Goal: Task Accomplishment & Management: Use online tool/utility

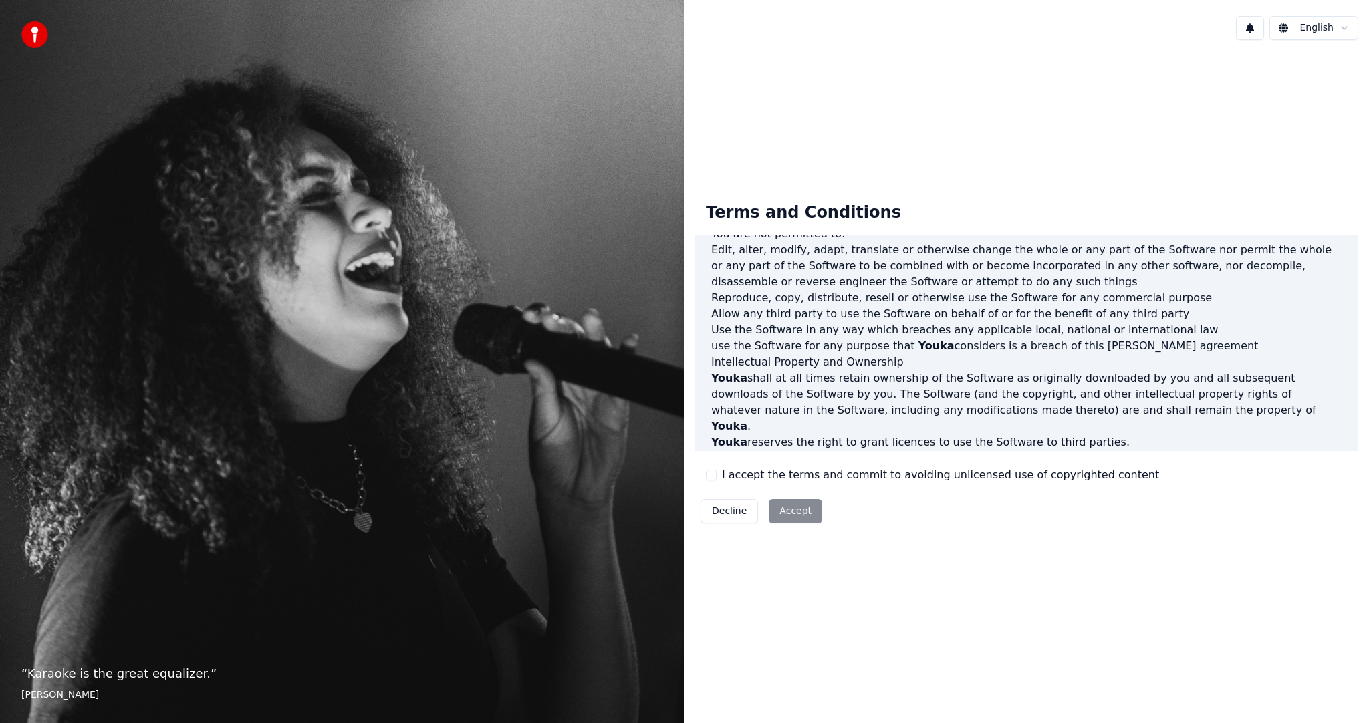
scroll to position [401, 0]
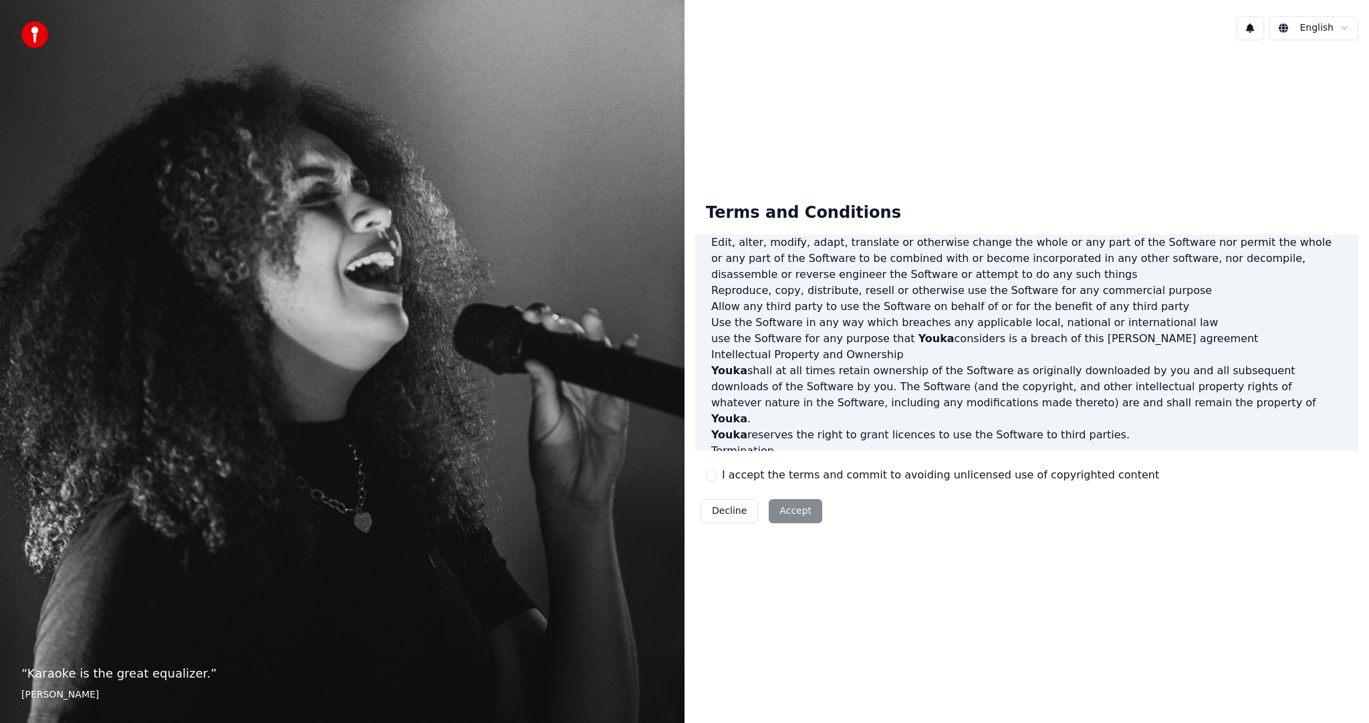
click at [716, 476] on div "I accept the terms and commit to avoiding unlicensed use of copyrighted content" at bounding box center [932, 475] width 453 height 16
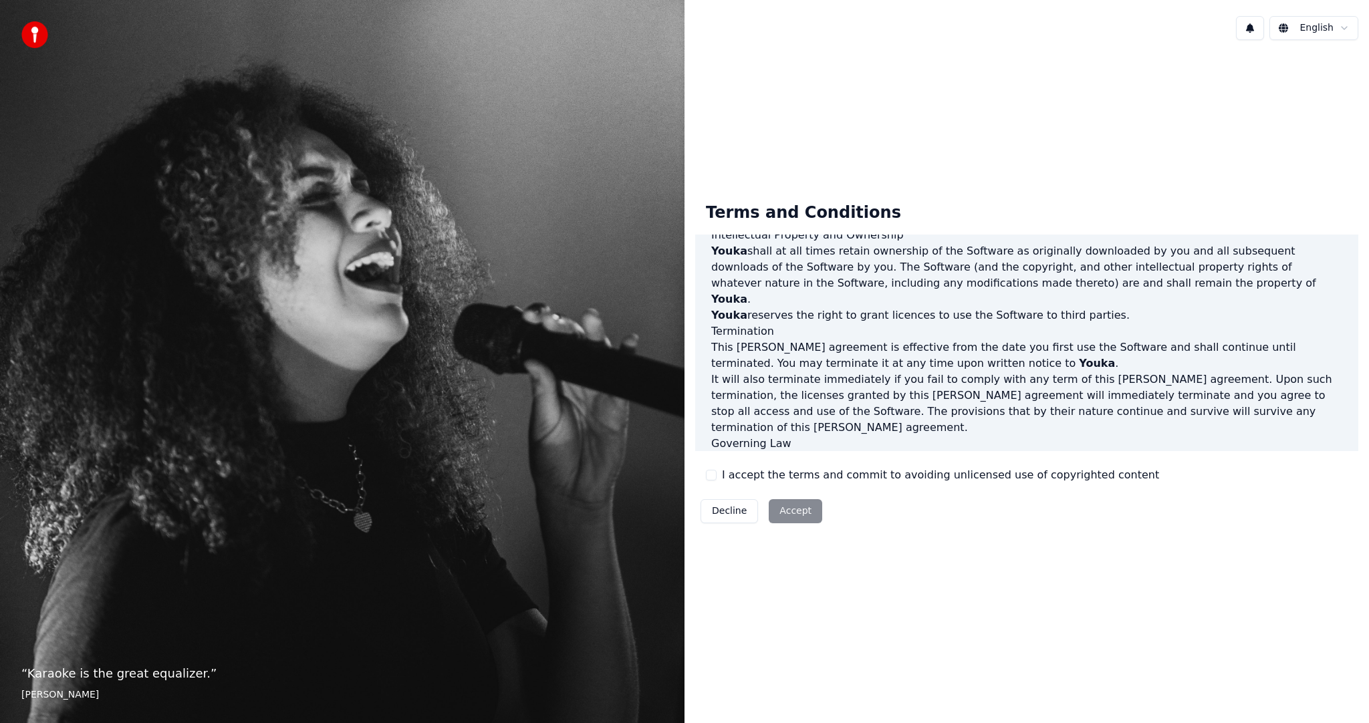
click at [726, 473] on label "I accept the terms and commit to avoiding unlicensed use of copyrighted content" at bounding box center [940, 475] width 437 height 16
click at [717, 473] on button "I accept the terms and commit to avoiding unlicensed use of copyrighted content" at bounding box center [711, 475] width 11 height 11
click at [775, 505] on button "Accept" at bounding box center [795, 511] width 53 height 24
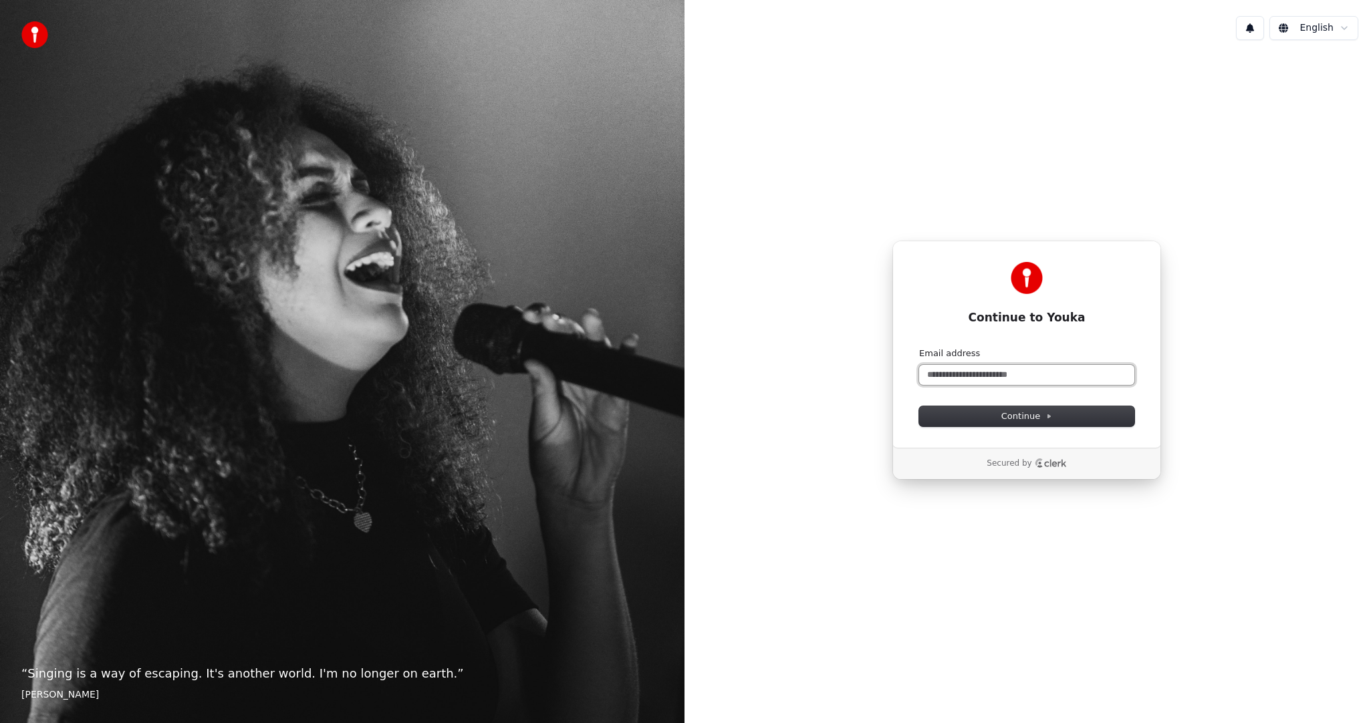
click at [967, 378] on input "Email address" at bounding box center [1026, 375] width 215 height 20
click at [919, 348] on button "submit" at bounding box center [919, 348] width 0 height 0
type input "**********"
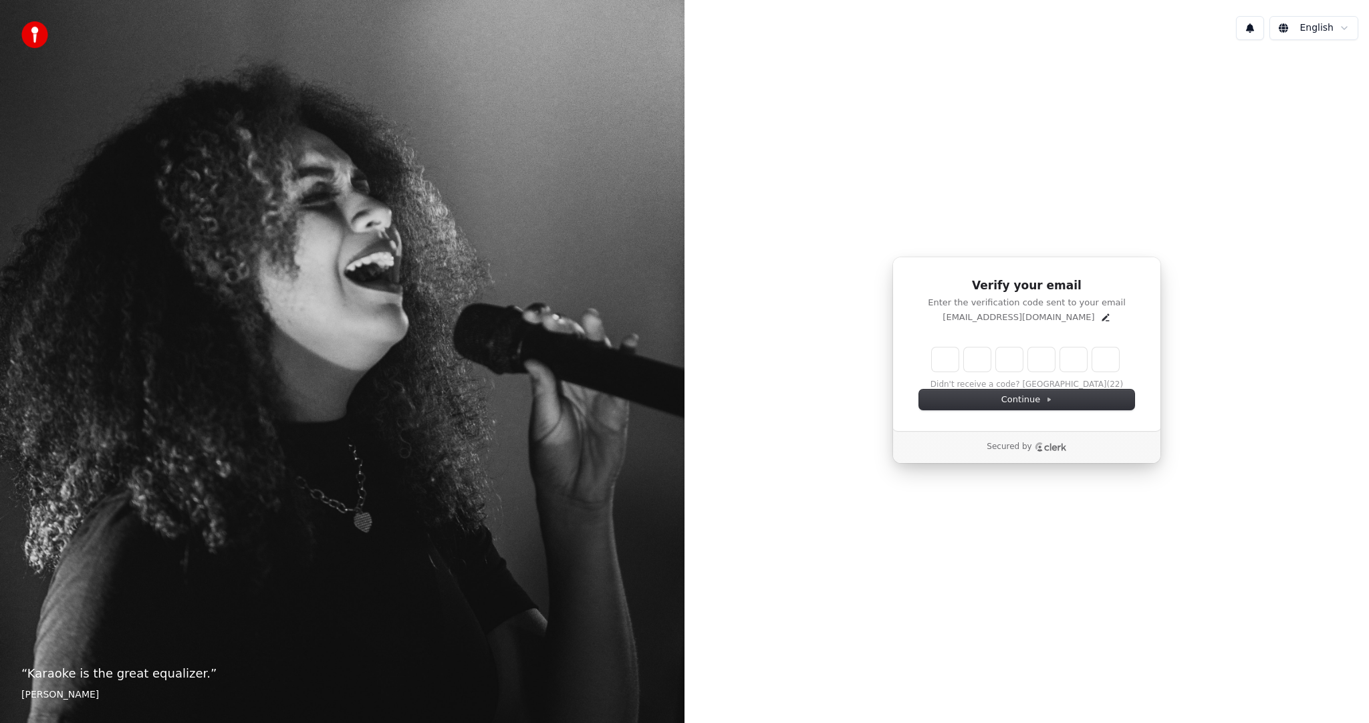
type input "*"
type input "**"
type input "*"
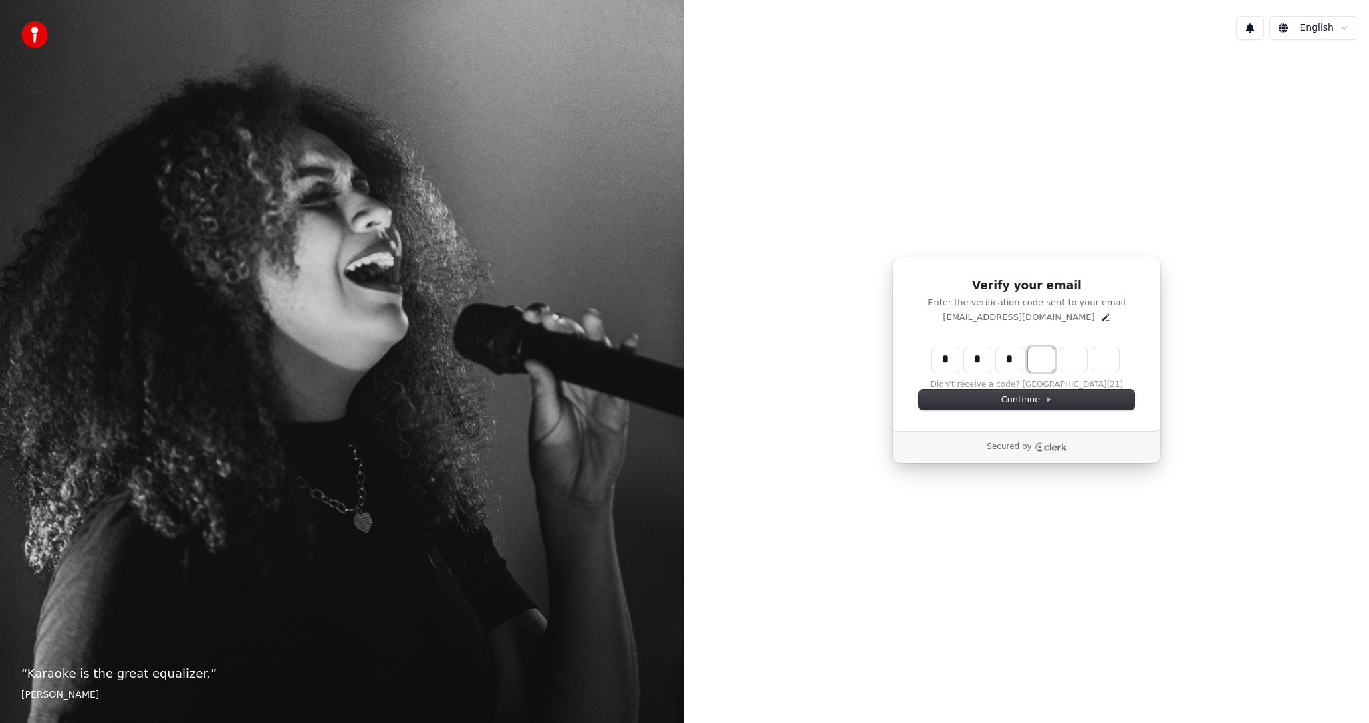
type input "***"
type input "*"
type input "****"
type input "*"
type input "******"
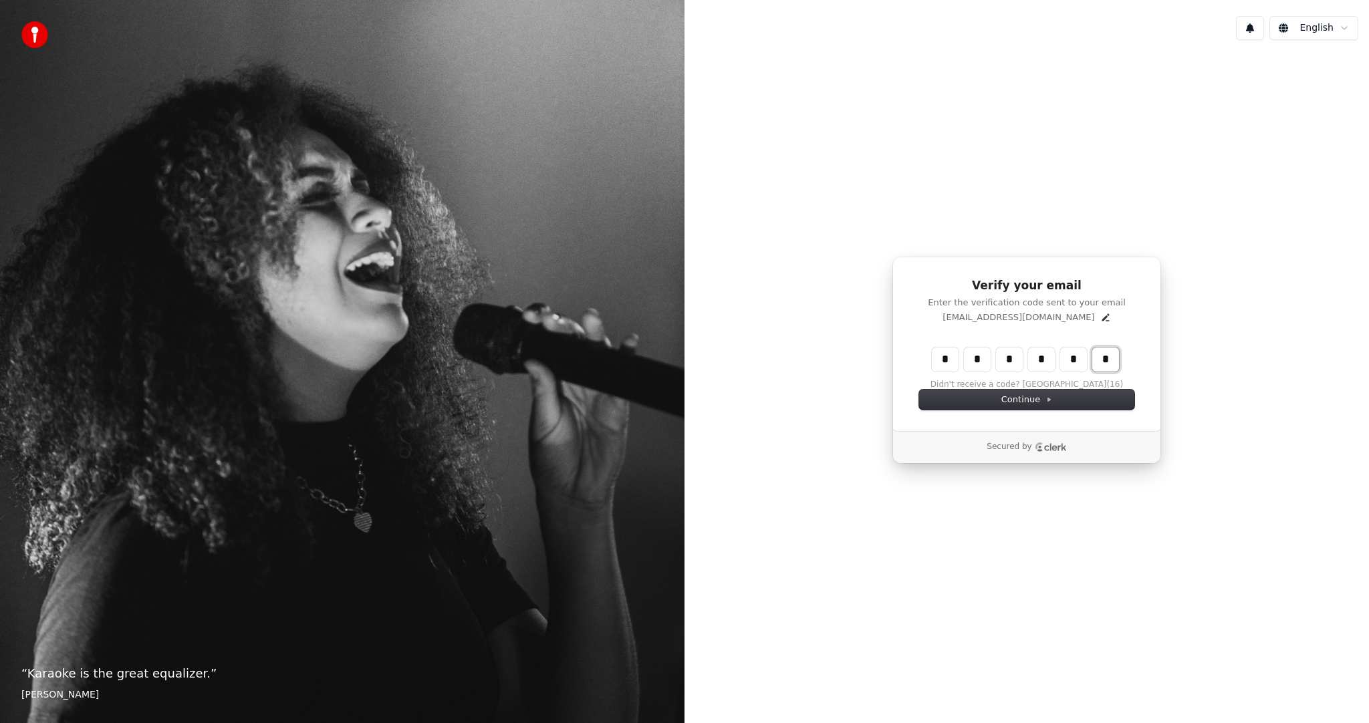
type input "*"
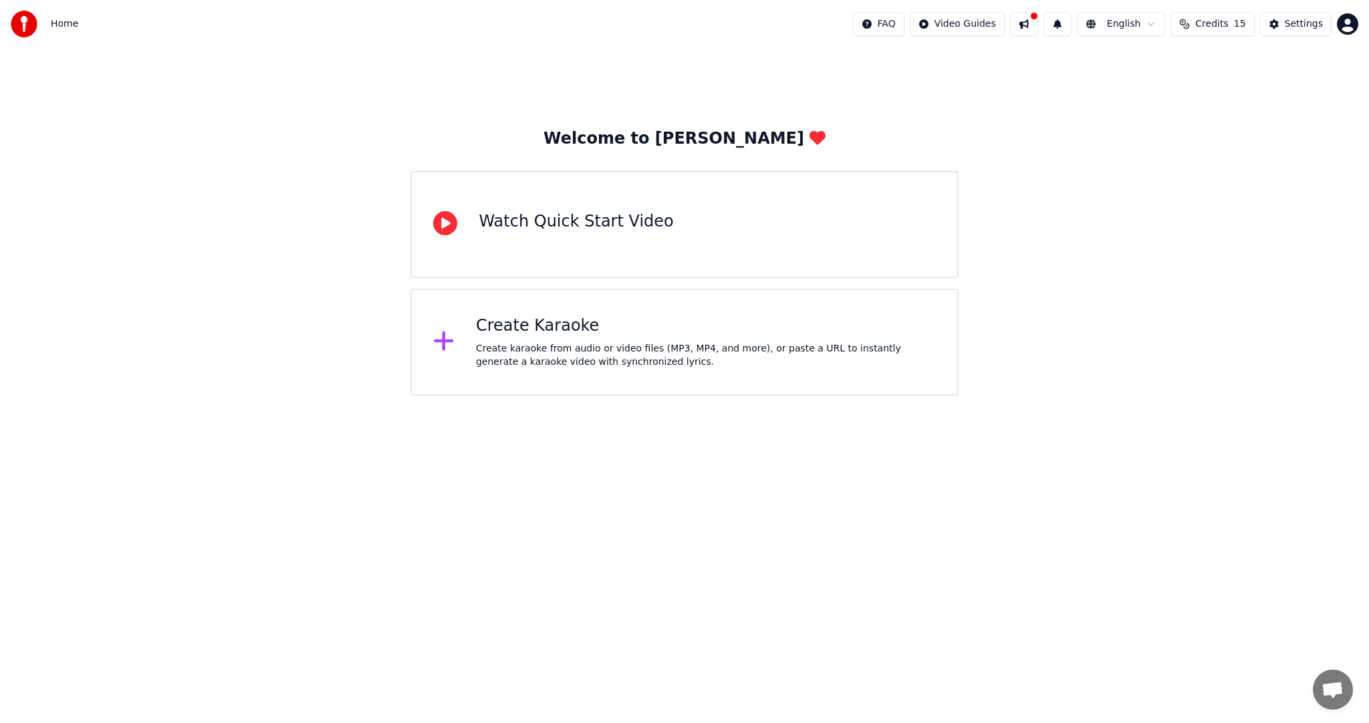
click at [449, 346] on icon at bounding box center [443, 341] width 21 height 24
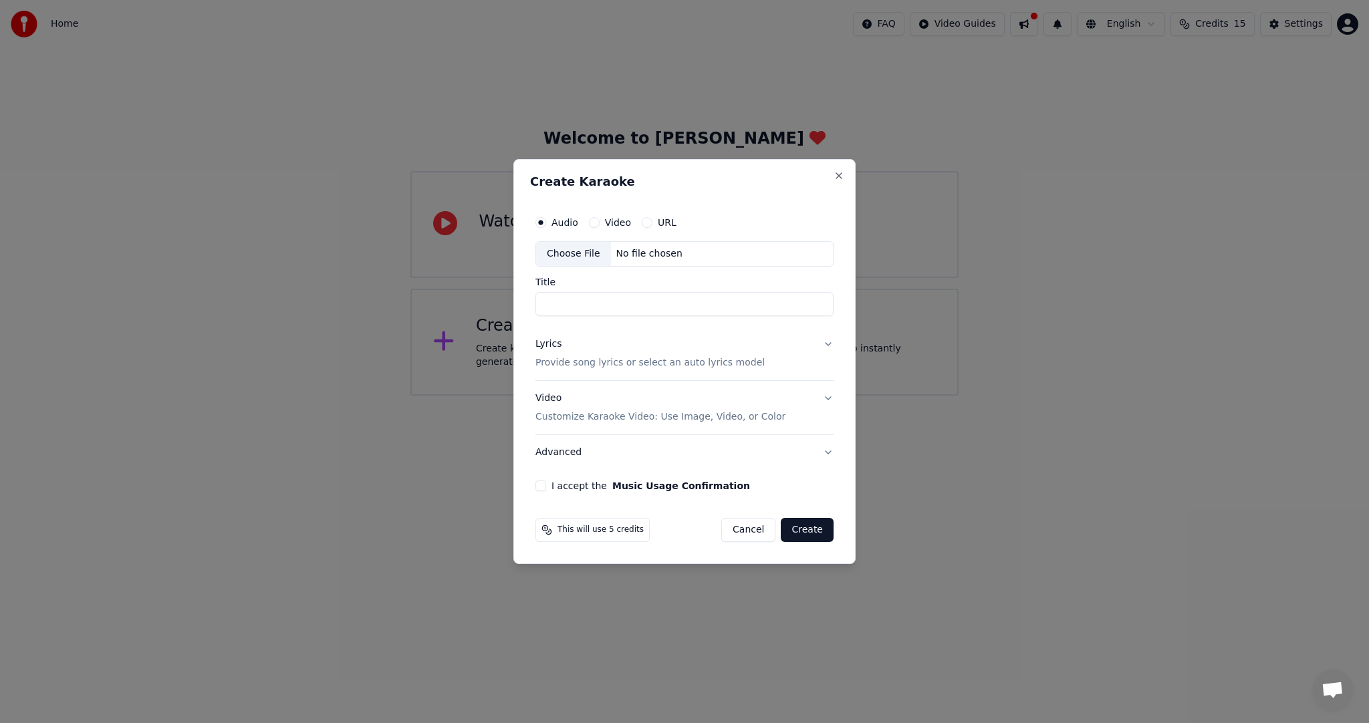
click at [559, 223] on label "Audio" at bounding box center [565, 222] width 27 height 9
click at [546, 223] on button "Audio" at bounding box center [541, 222] width 11 height 11
click at [602, 225] on div "Video" at bounding box center [610, 222] width 42 height 11
click at [610, 224] on label "Video" at bounding box center [618, 222] width 26 height 9
click at [600, 224] on button "Video" at bounding box center [594, 222] width 11 height 11
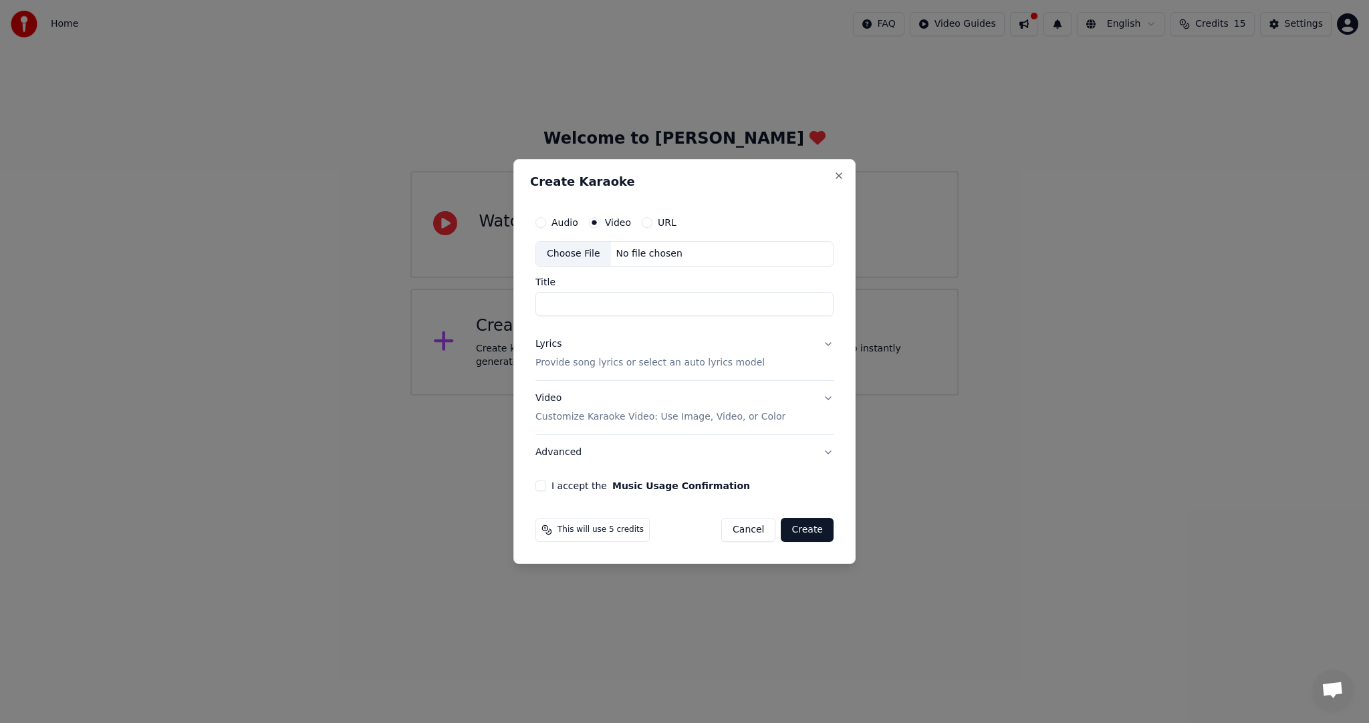
click at [562, 223] on label "Audio" at bounding box center [565, 222] width 27 height 9
click at [546, 223] on button "Audio" at bounding box center [541, 222] width 11 height 11
click at [606, 222] on label "Video" at bounding box center [618, 222] width 26 height 9
click at [600, 222] on button "Video" at bounding box center [594, 222] width 11 height 11
click at [586, 300] on input "Title" at bounding box center [685, 304] width 298 height 24
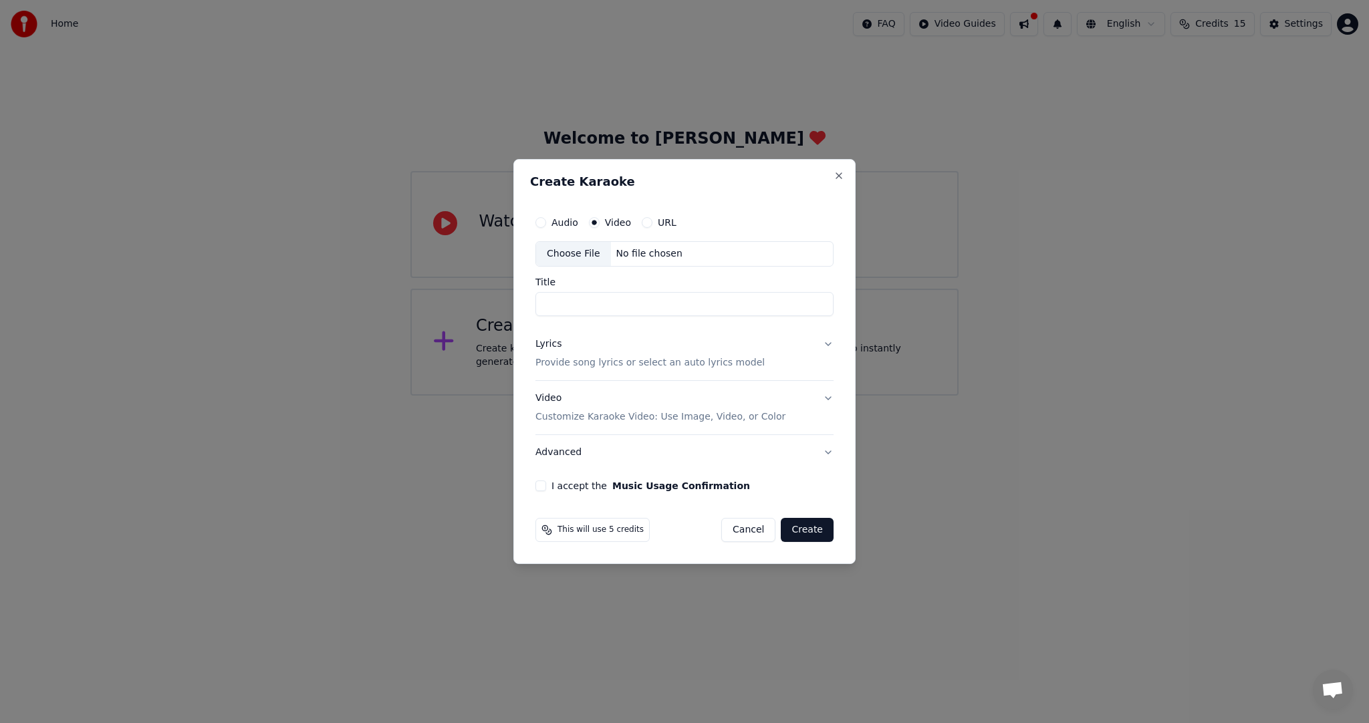
click at [824, 397] on button "Video Customize Karaoke Video: Use Image, Video, or Color" at bounding box center [685, 407] width 298 height 53
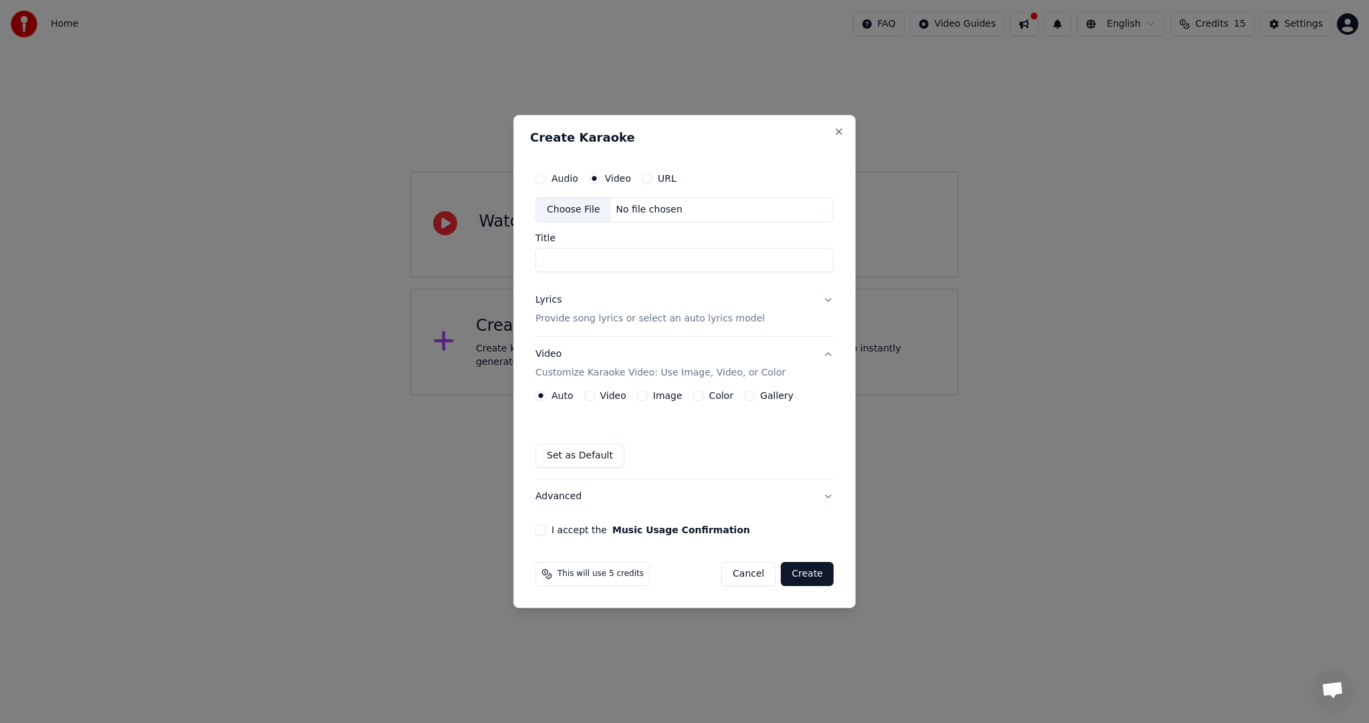
click at [607, 398] on label "Video" at bounding box center [613, 395] width 26 height 9
click at [595, 398] on button "Video" at bounding box center [589, 395] width 11 height 11
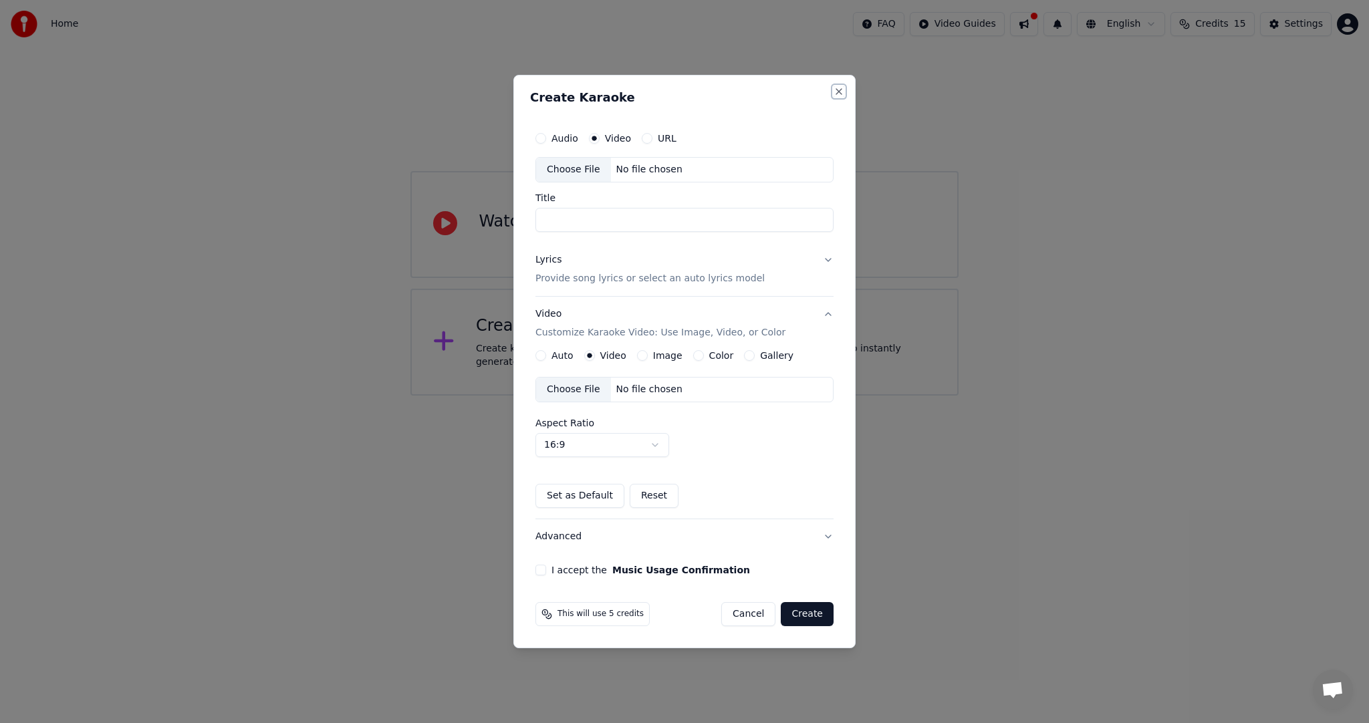
click at [834, 87] on button "Close" at bounding box center [839, 91] width 11 height 11
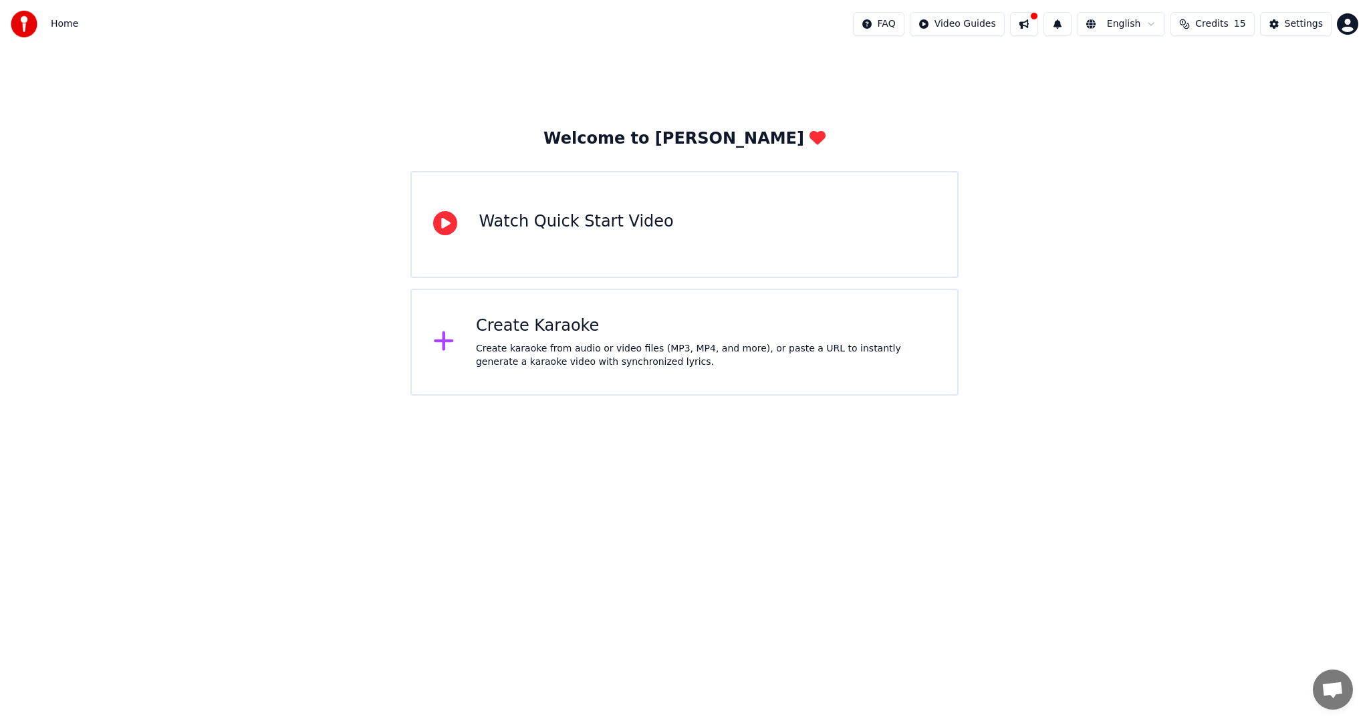
click at [1051, 110] on div "Welcome to Youka Watch Quick Start Video Create Karaoke Create karaoke from aud…" at bounding box center [684, 222] width 1369 height 348
